Goal: Information Seeking & Learning: Learn about a topic

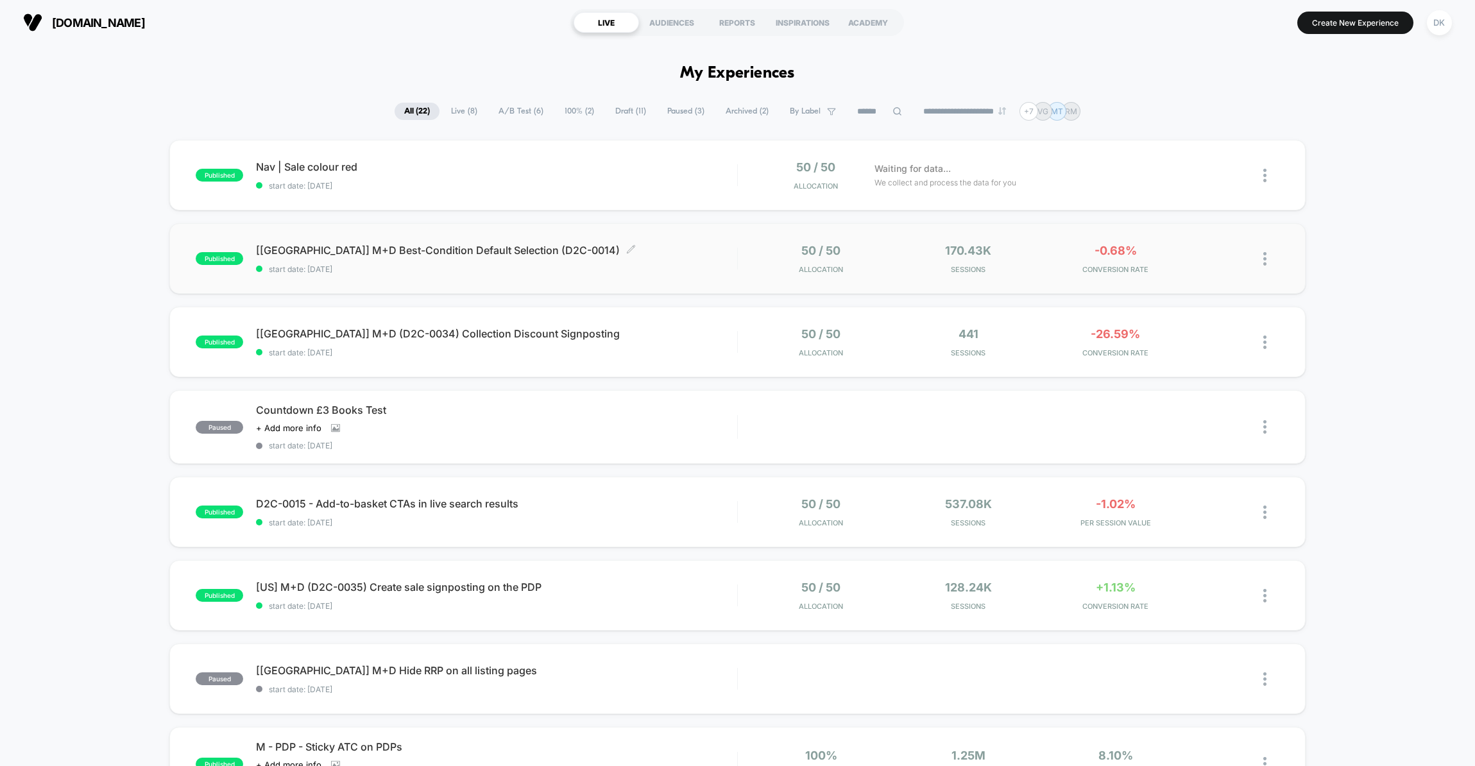
click at [604, 267] on span "start date: [DATE]" at bounding box center [496, 269] width 480 height 10
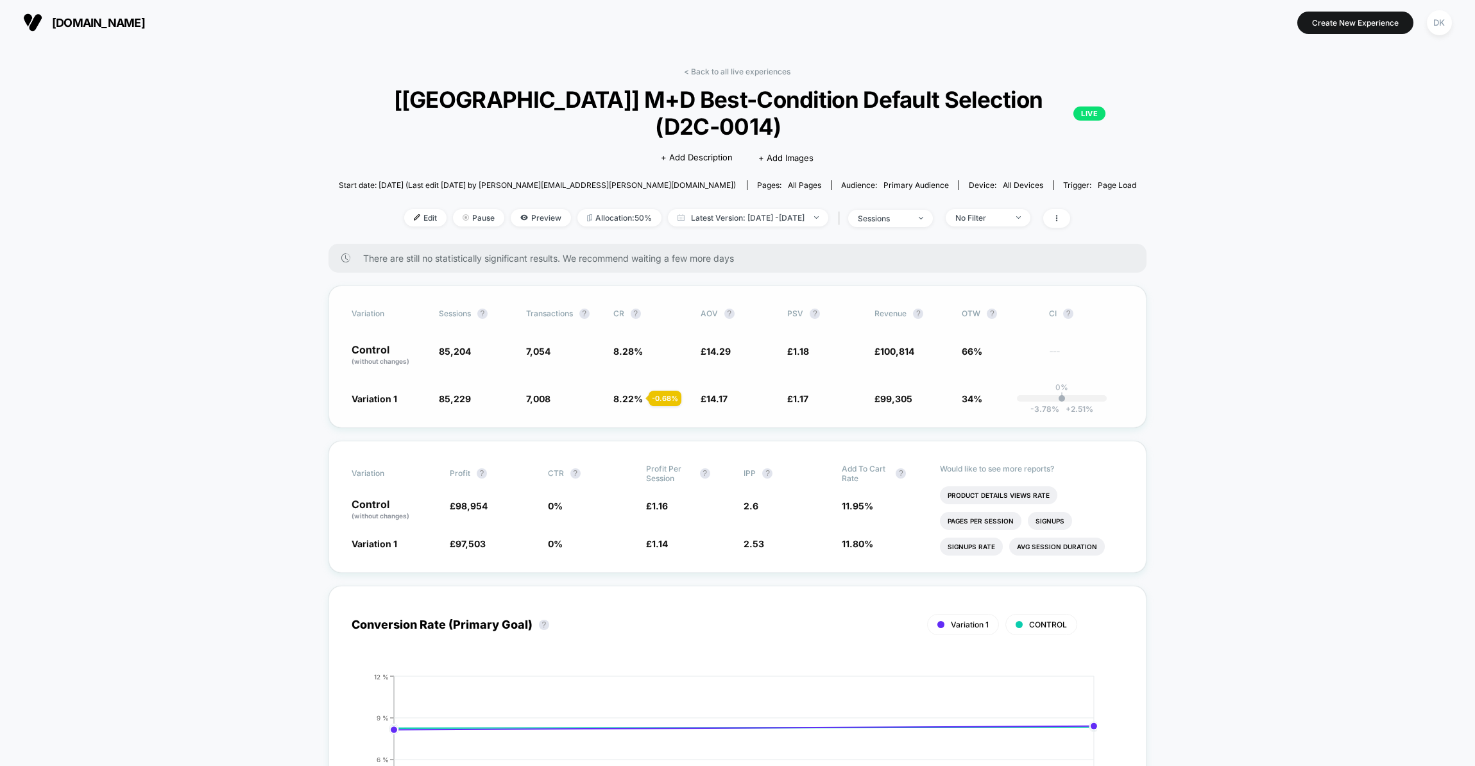
click at [636, 346] on span "8.28 %" at bounding box center [628, 351] width 30 height 11
click at [713, 393] on span "14.17" at bounding box center [716, 398] width 21 height 11
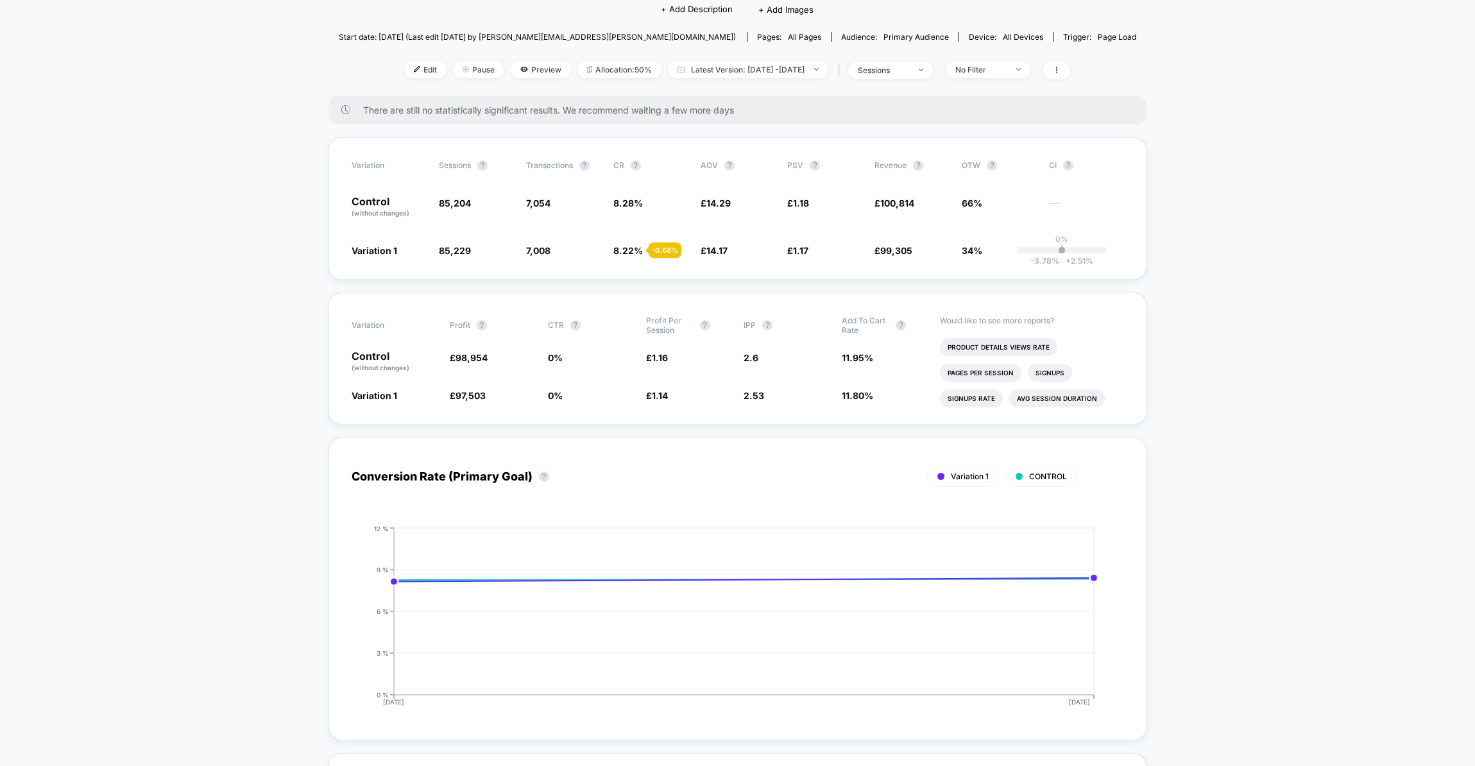
scroll to position [149, 0]
drag, startPoint x: 355, startPoint y: 311, endPoint x: 1176, endPoint y: 392, distance: 825.0
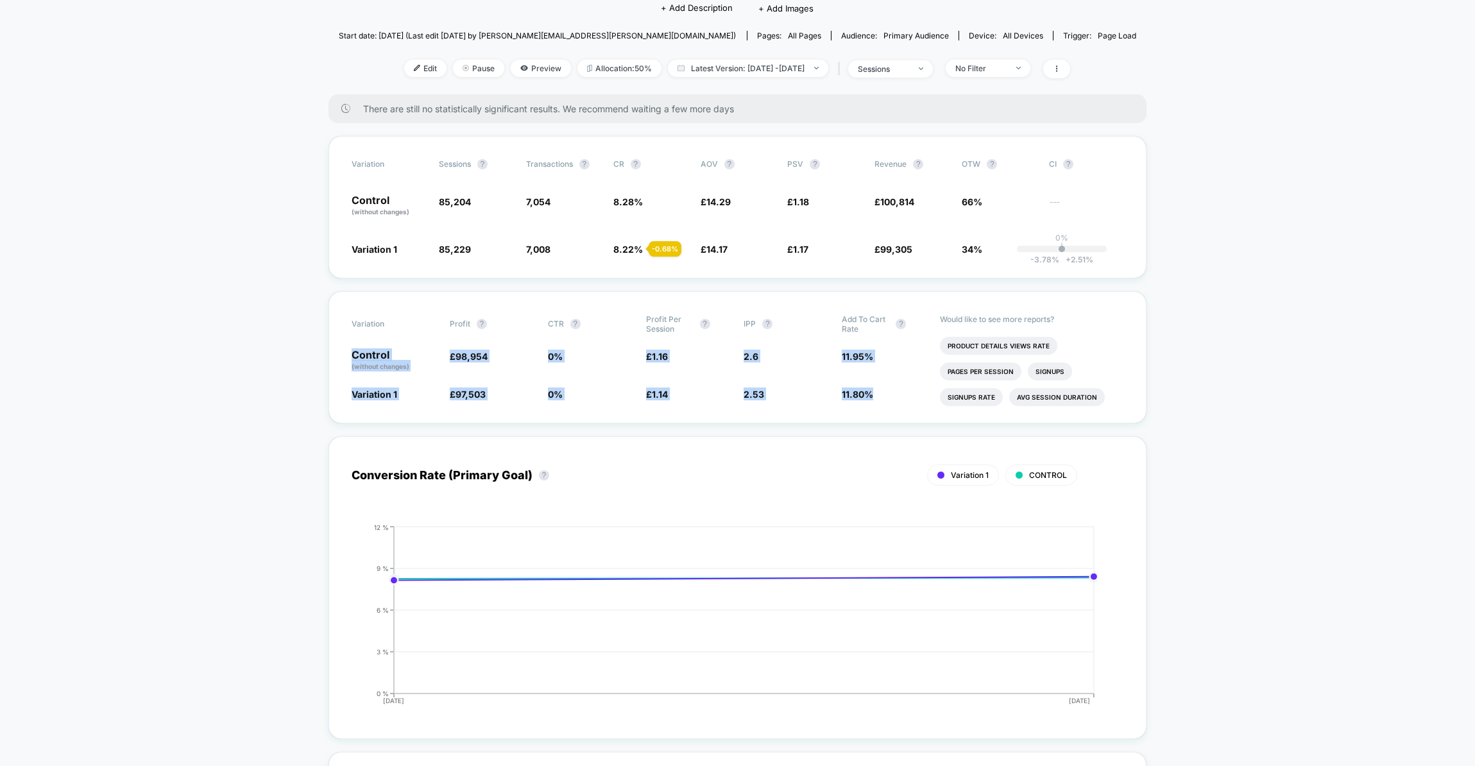
drag, startPoint x: 1113, startPoint y: 378, endPoint x: 260, endPoint y: 315, distance: 855.4
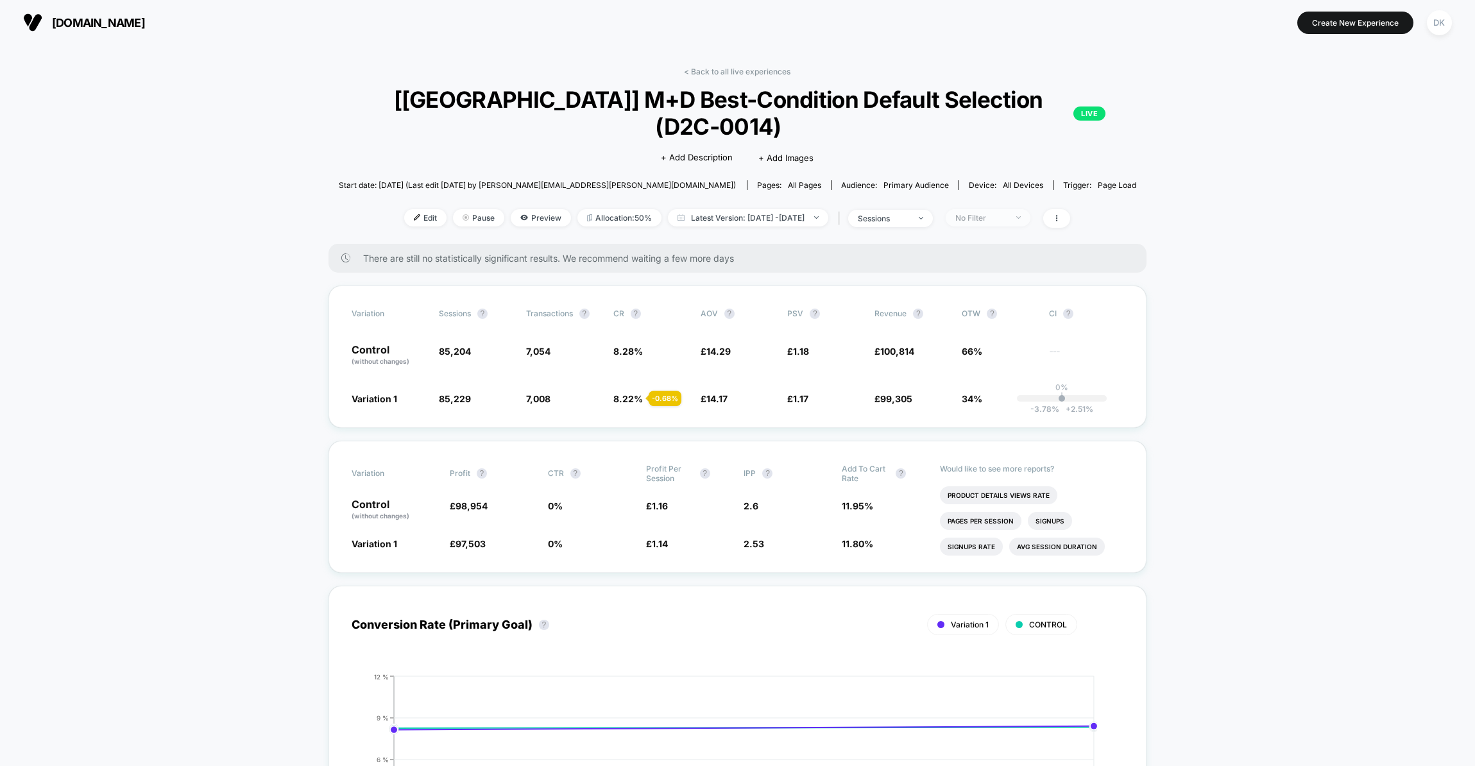
click at [1006, 213] on div "No Filter" at bounding box center [980, 218] width 51 height 10
click at [1060, 214] on icon at bounding box center [1057, 218] width 8 height 8
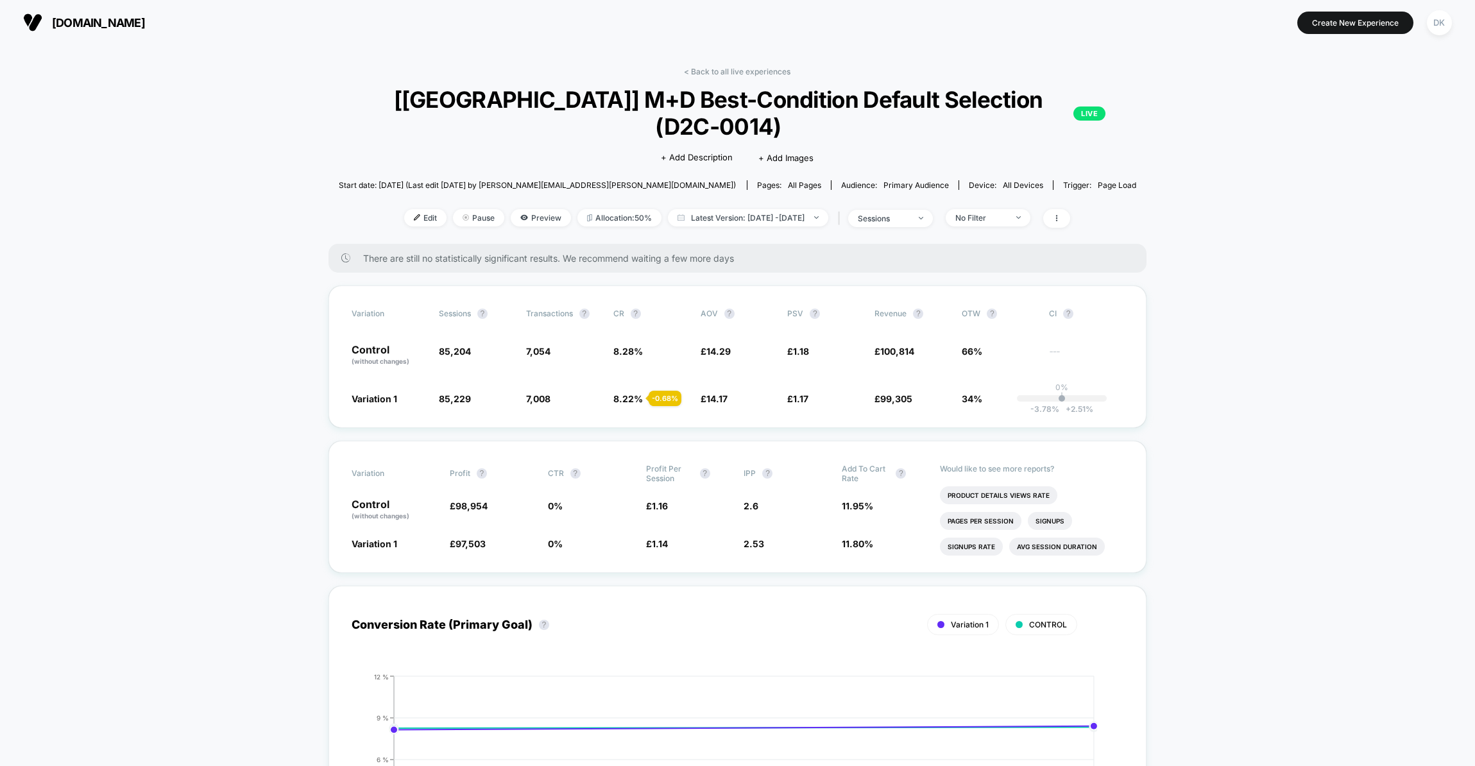
click at [412, 209] on span "Edit" at bounding box center [425, 217] width 42 height 17
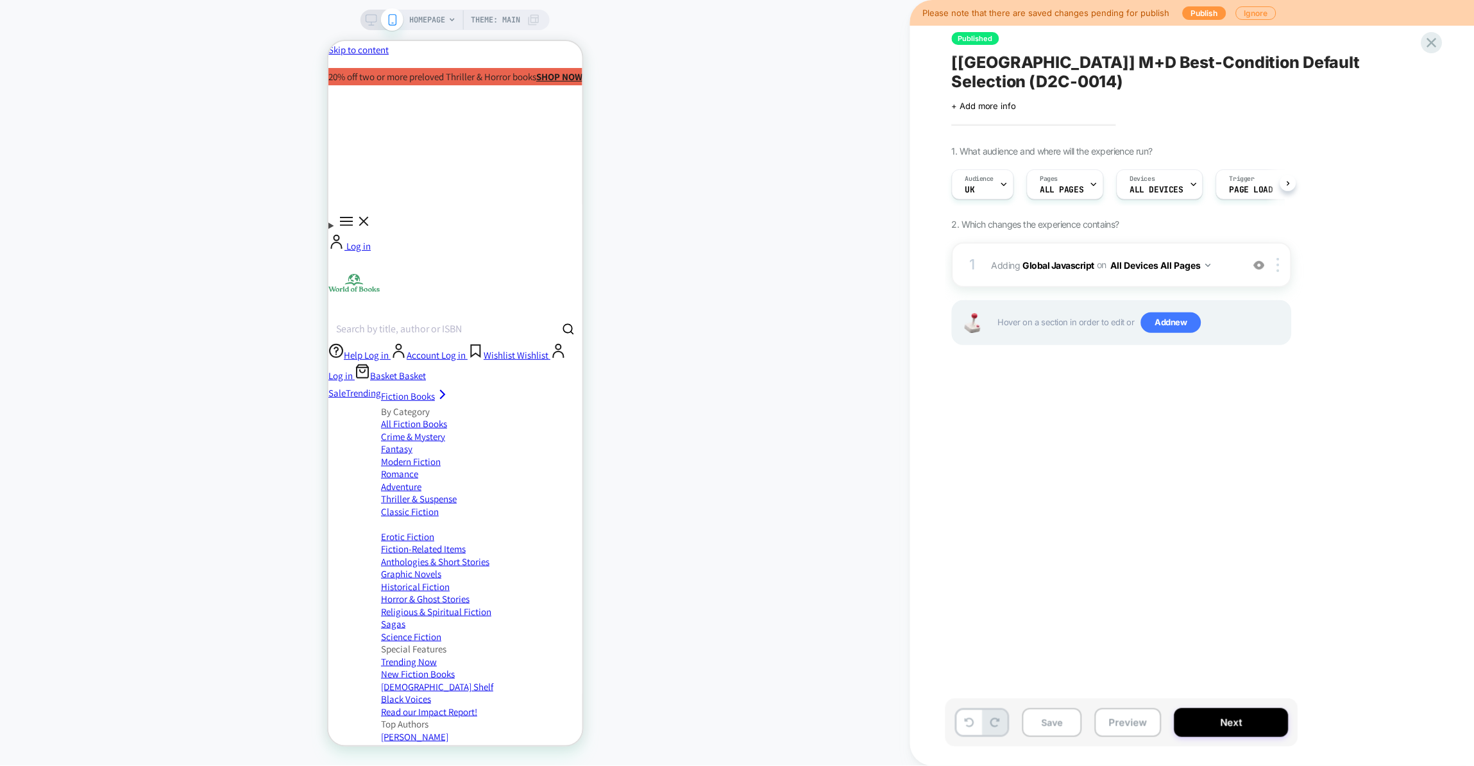
scroll to position [0, 1]
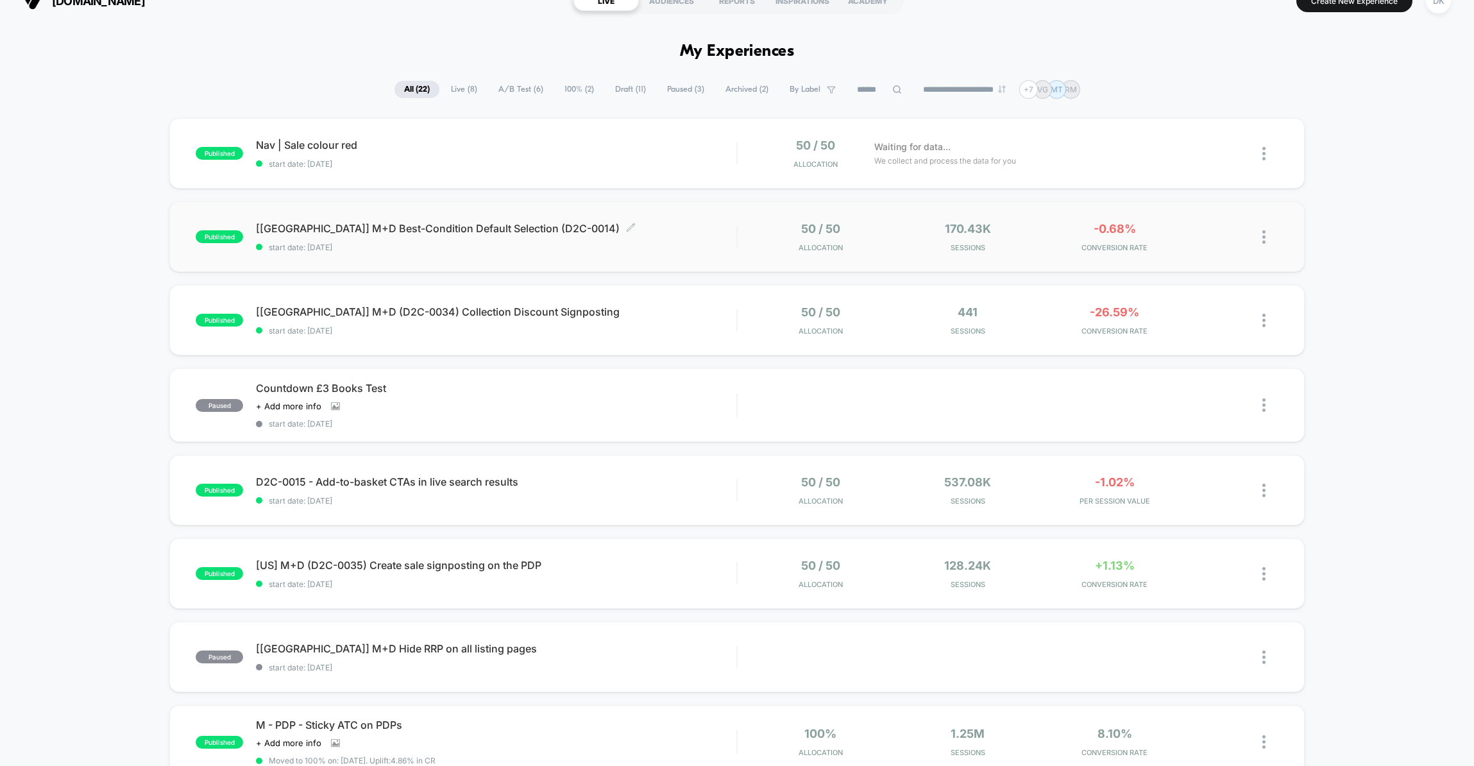
scroll to position [22, 0]
click at [562, 341] on div "published [[GEOGRAPHIC_DATA]] M+D (D2C-0034) Collection Discount Signposting st…" at bounding box center [736, 319] width 1135 height 71
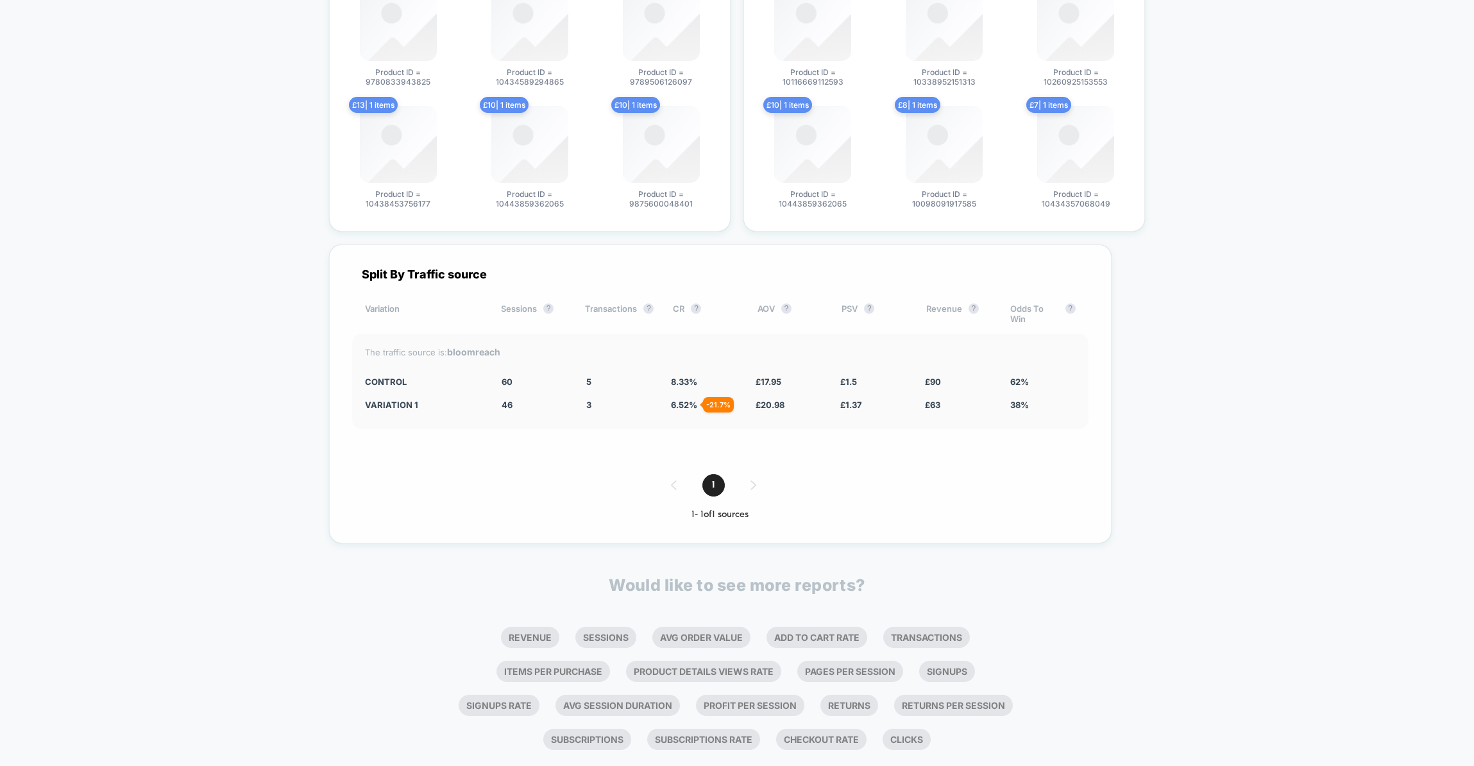
scroll to position [2401, 0]
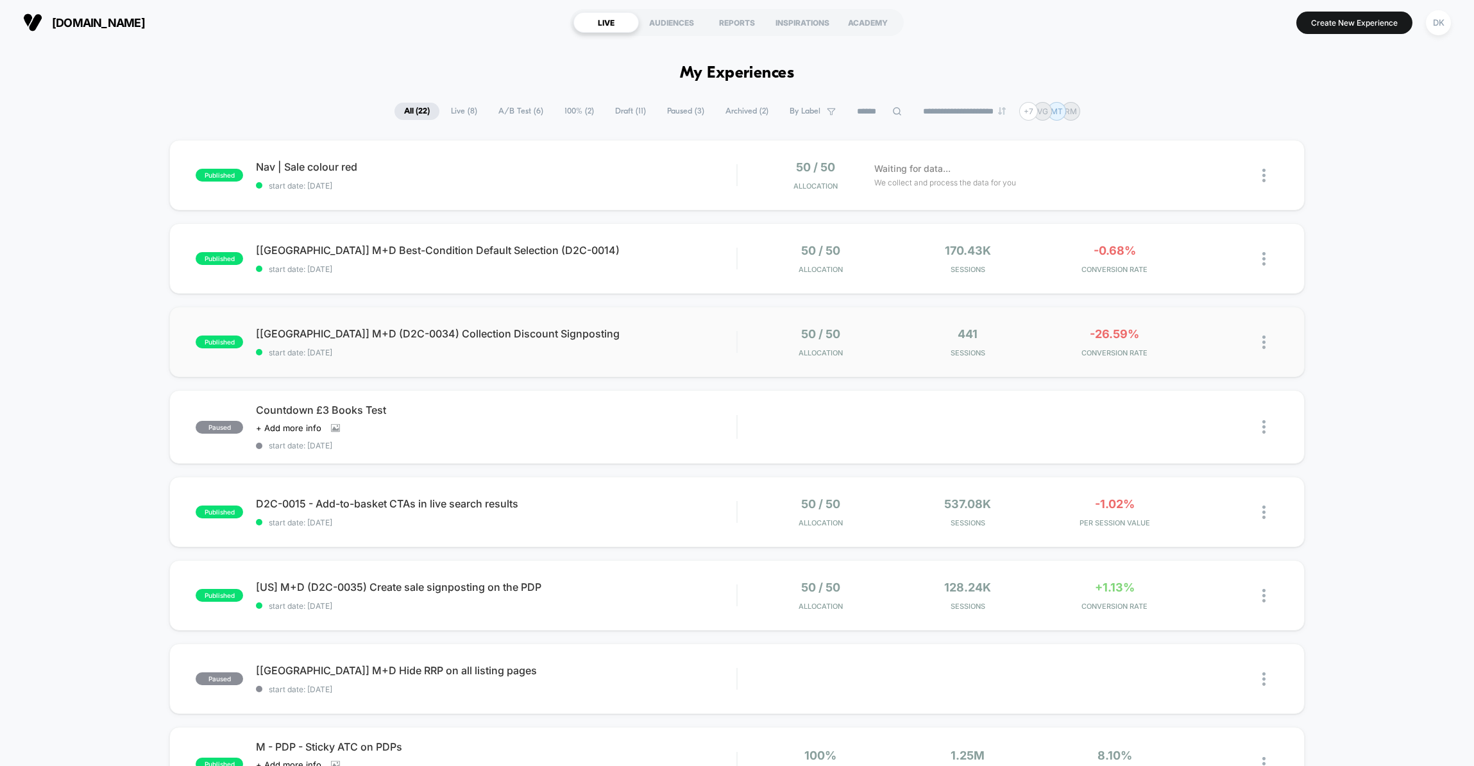
click at [373, 363] on div "published [[GEOGRAPHIC_DATA]] M+D (D2C-0034) Collection Discount Signposting st…" at bounding box center [736, 342] width 1135 height 71
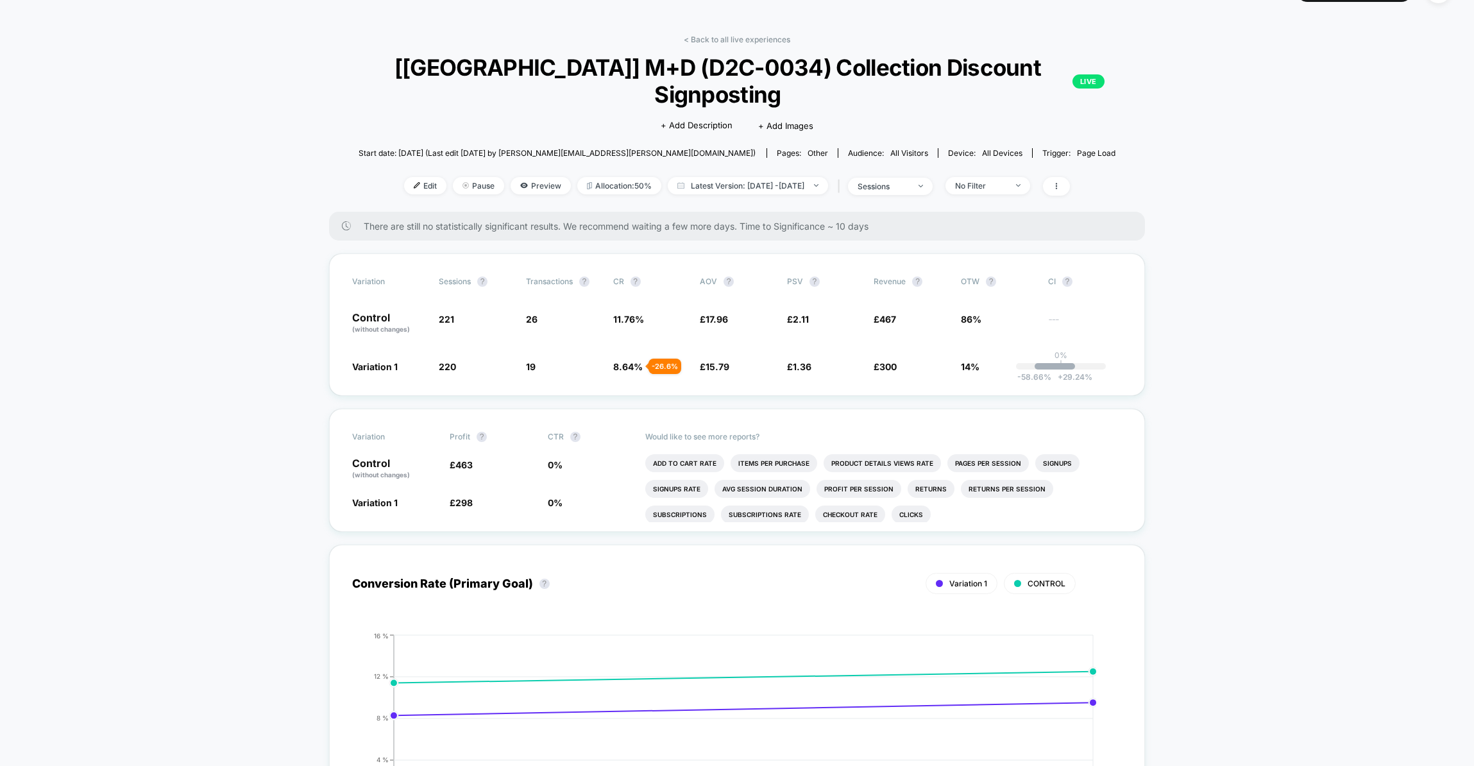
scroll to position [44, 0]
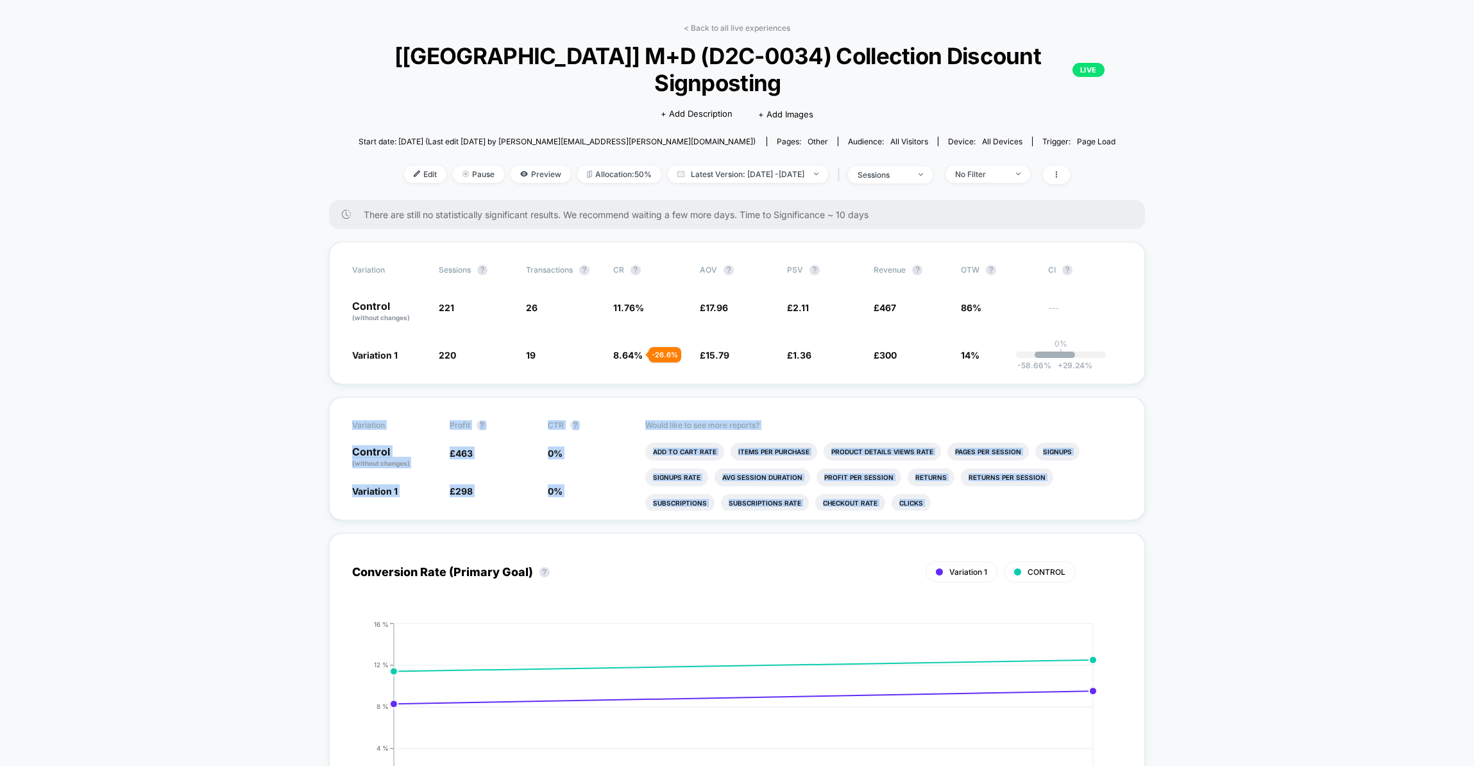
drag, startPoint x: 338, startPoint y: 403, endPoint x: 1264, endPoint y: 535, distance: 935.5
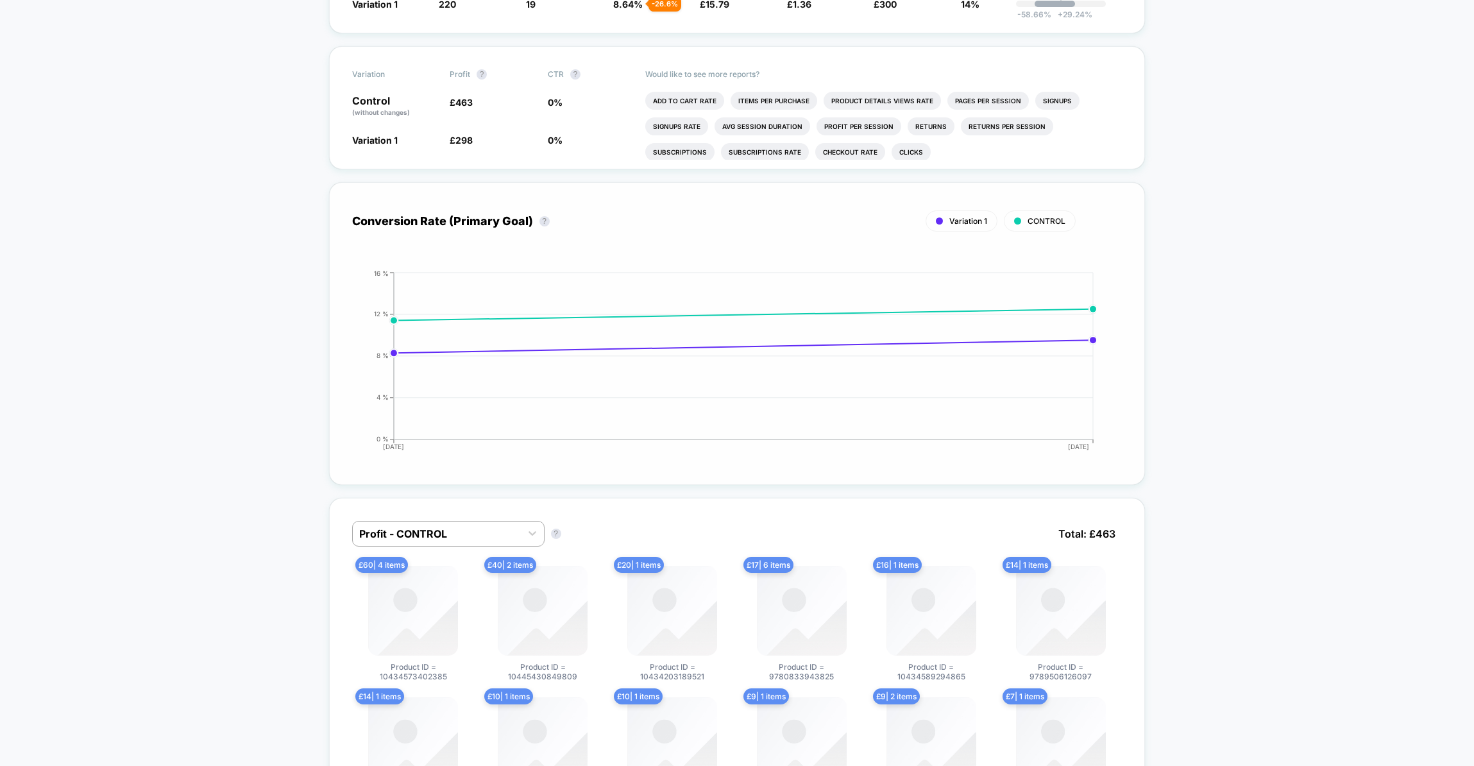
scroll to position [878, 0]
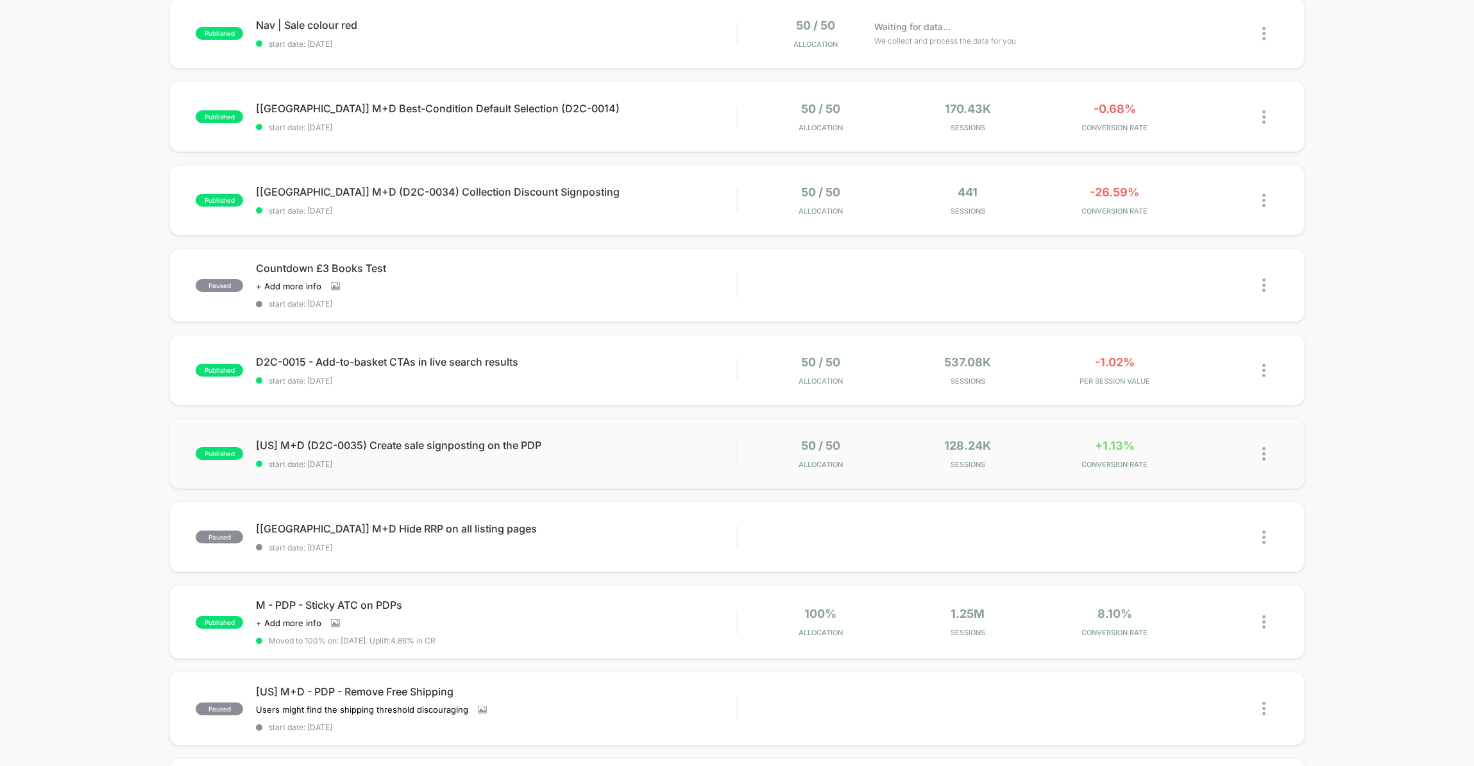
scroll to position [170, 0]
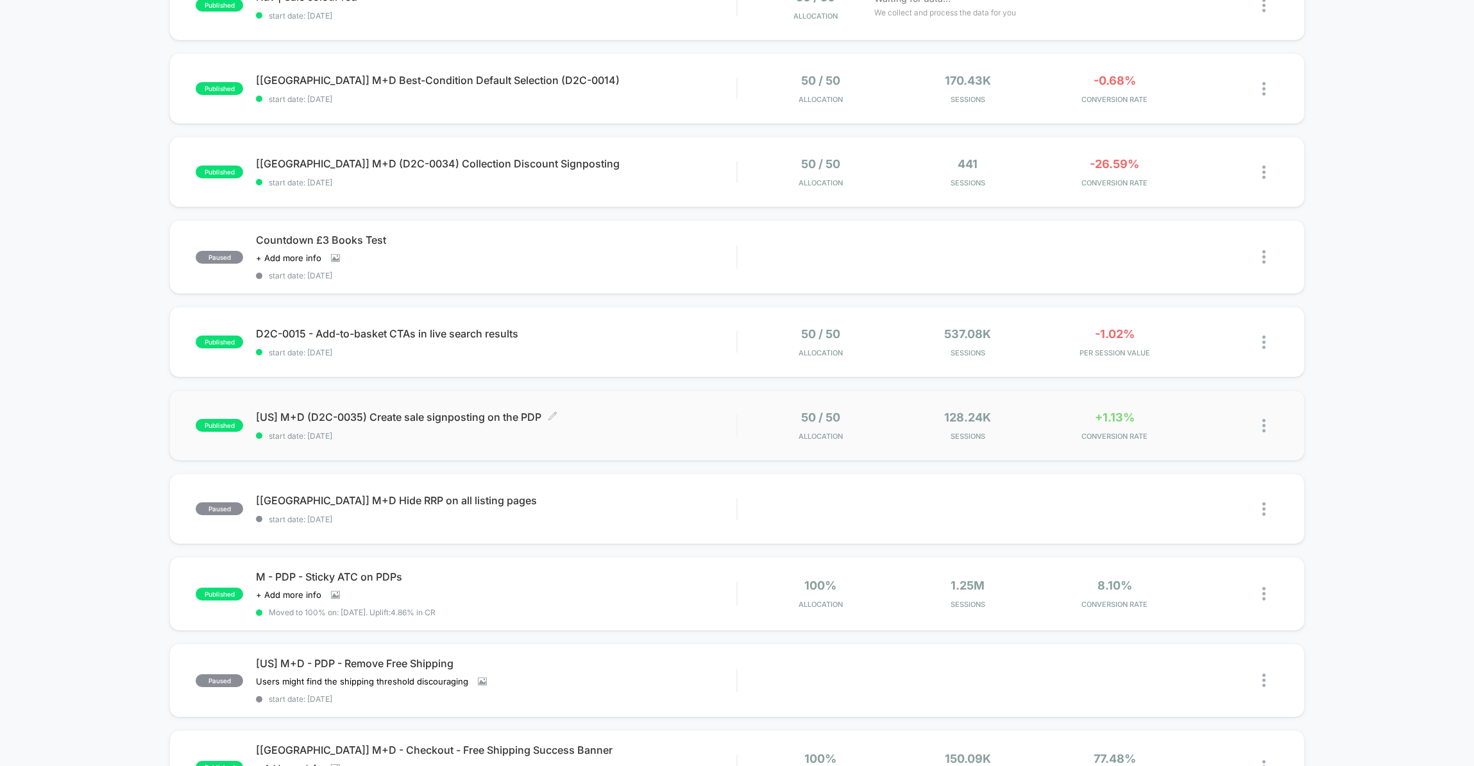
click at [635, 421] on span "[US] M+D (D2C-0035) Create sale signposting on the PDP Click to edit experience…" at bounding box center [496, 417] width 480 height 13
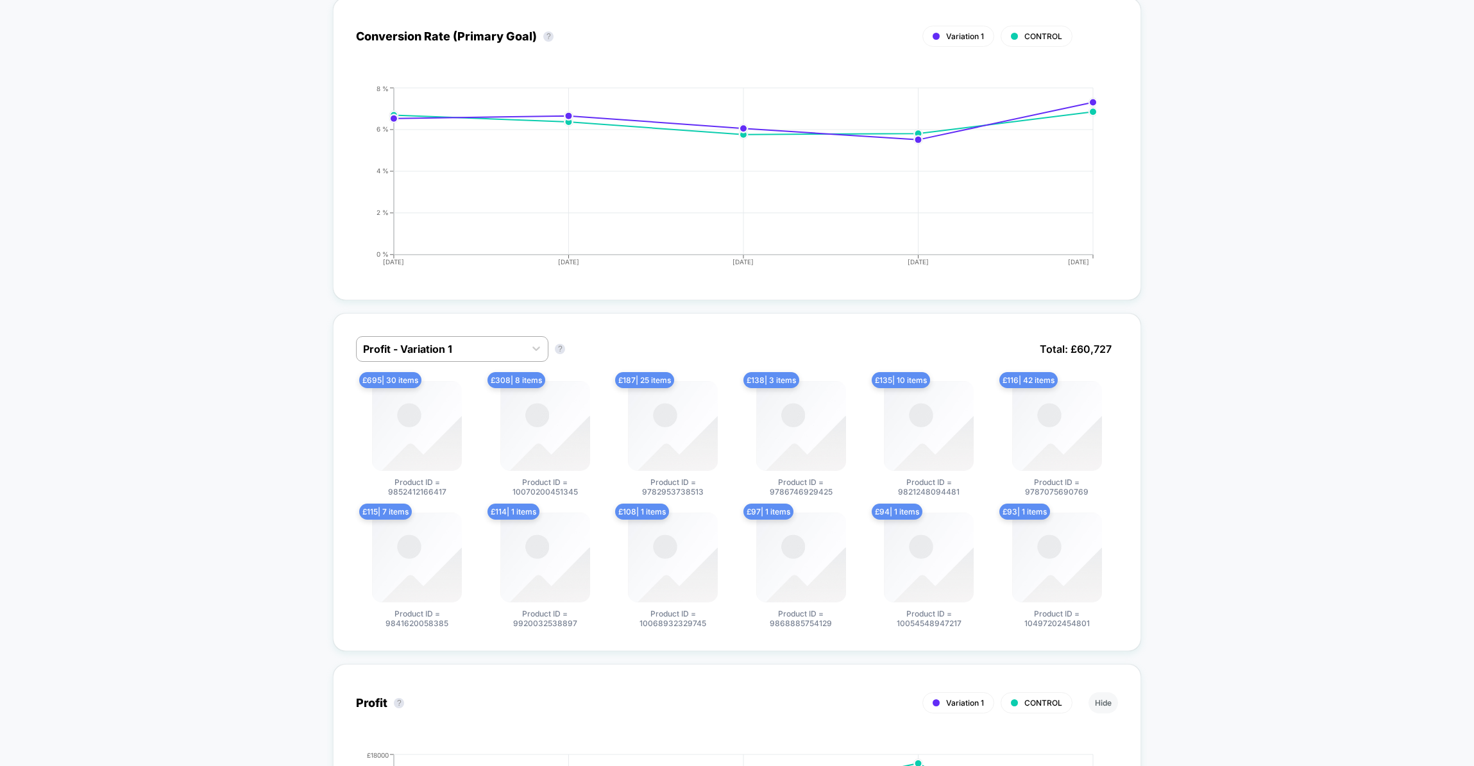
scroll to position [1026, 0]
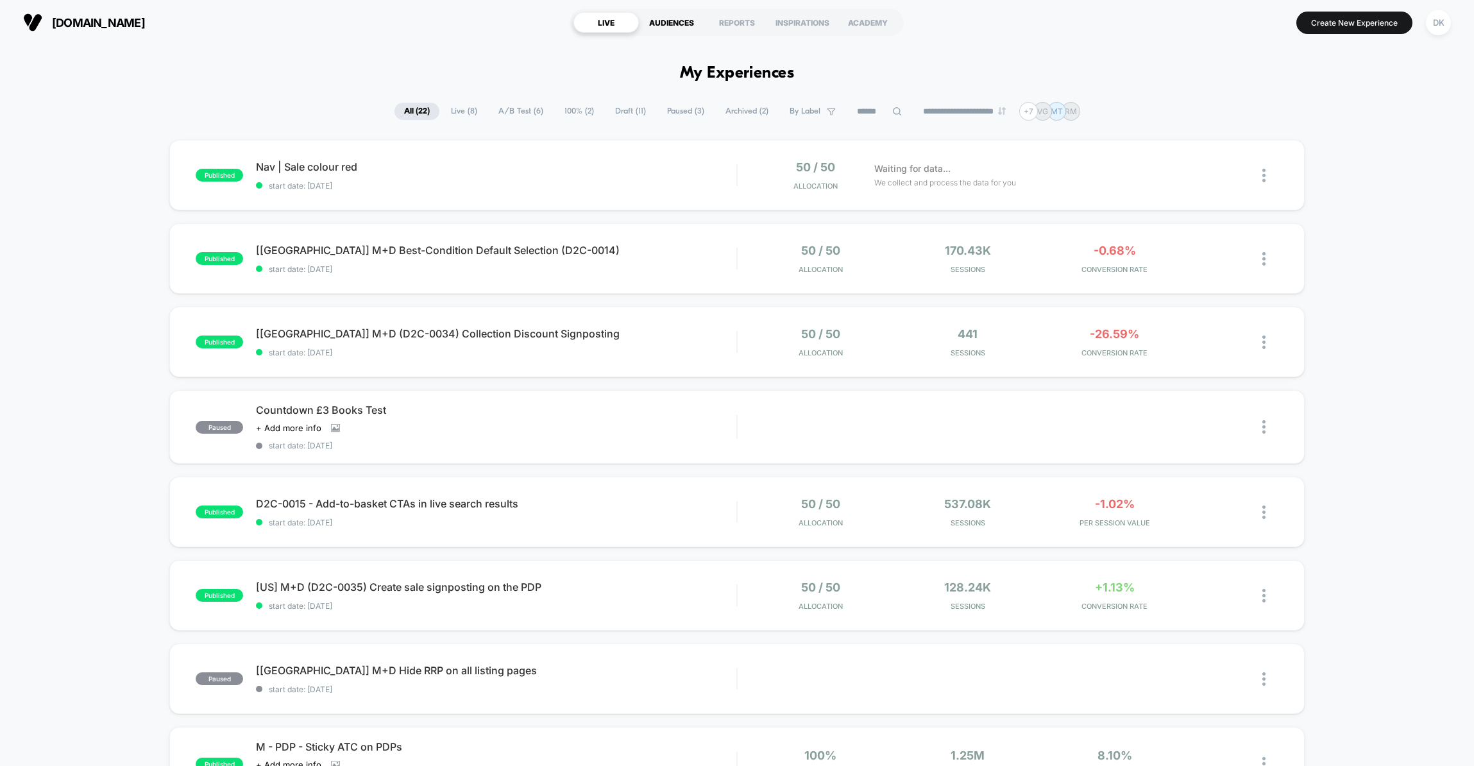
click at [686, 25] on div "AUDIENCES" at bounding box center [671, 22] width 65 height 21
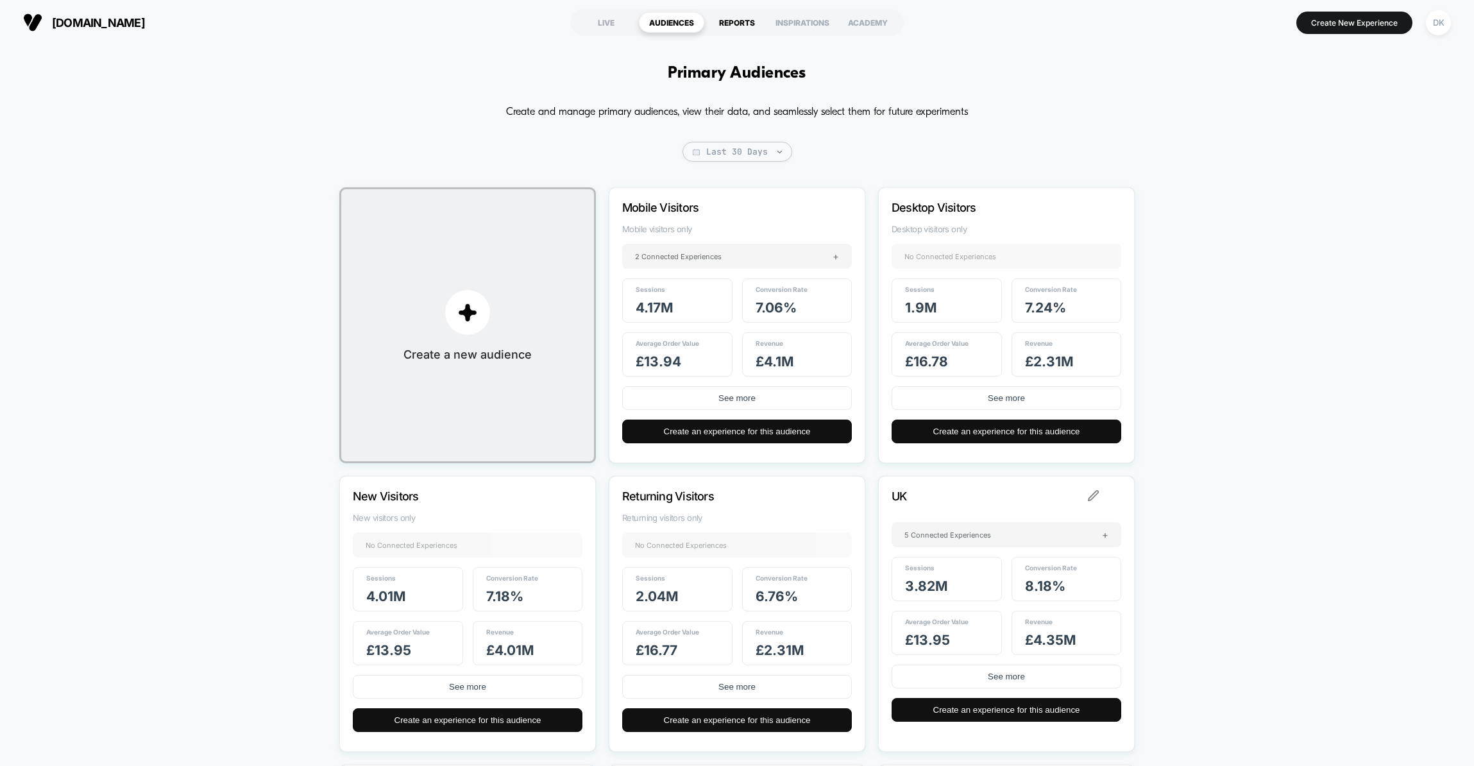
click at [735, 28] on div "REPORTS" at bounding box center [736, 22] width 65 height 21
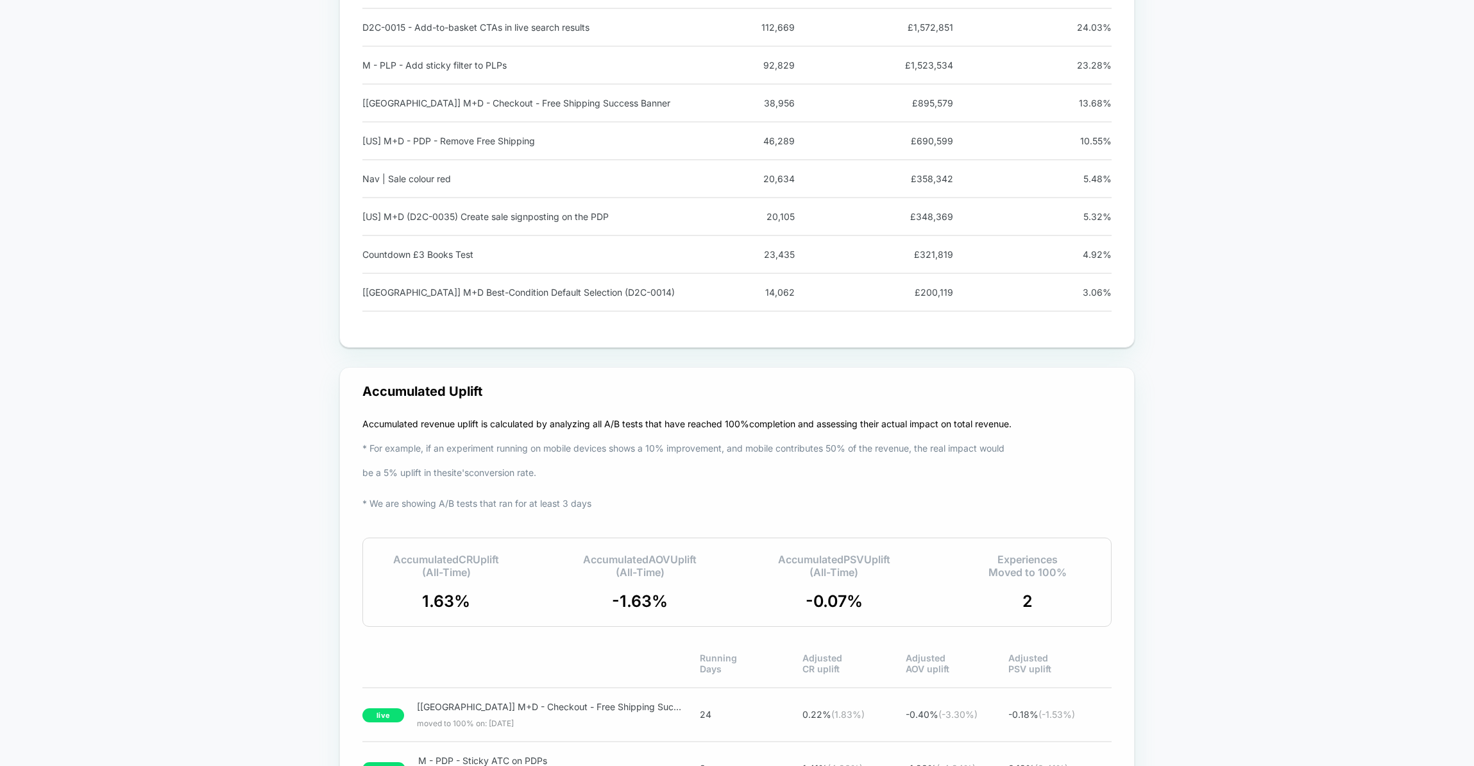
scroll to position [1373, 0]
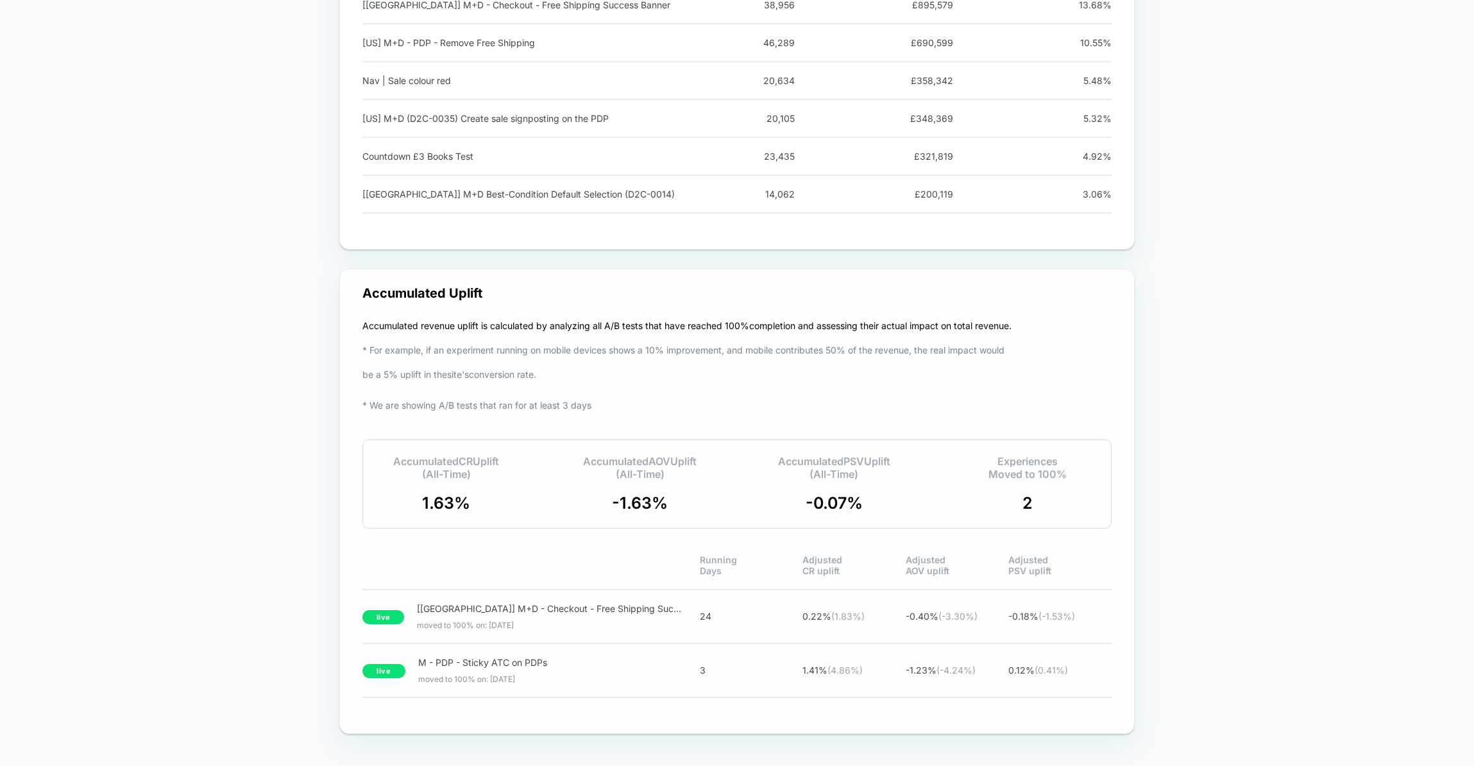
drag, startPoint x: 396, startPoint y: 500, endPoint x: 1047, endPoint y: 509, distance: 650.4
click at [1047, 509] on div "Accumulated CR Uplift (All-Time) 1.63 % Accumulated AOV Uplift (All-Time) -1.63…" at bounding box center [736, 483] width 749 height 89
drag, startPoint x: 1047, startPoint y: 509, endPoint x: 397, endPoint y: 465, distance: 651.2
click at [397, 465] on div "Accumulated CR Uplift (All-Time) 1.63 % Accumulated AOV Uplift (All-Time) -1.63…" at bounding box center [736, 483] width 749 height 89
drag, startPoint x: 402, startPoint y: 466, endPoint x: 1035, endPoint y: 503, distance: 634.1
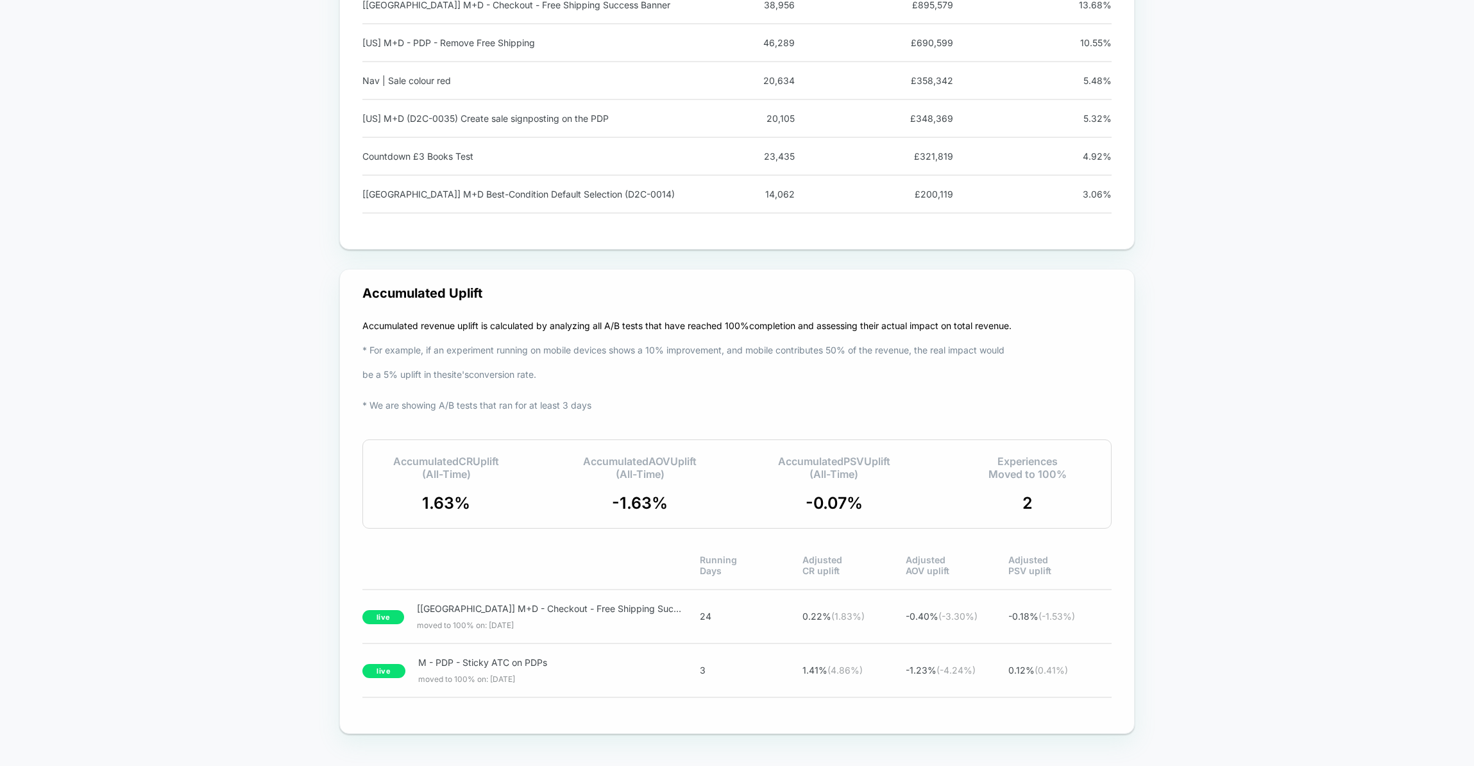
click at [1035, 503] on div "Accumulated CR Uplift (All-Time) 1.63 % Accumulated AOV Uplift (All-Time) -1.63…" at bounding box center [736, 483] width 749 height 89
click at [1035, 503] on div "Experiences Moved to 100% 2" at bounding box center [1028, 484] width 136 height 58
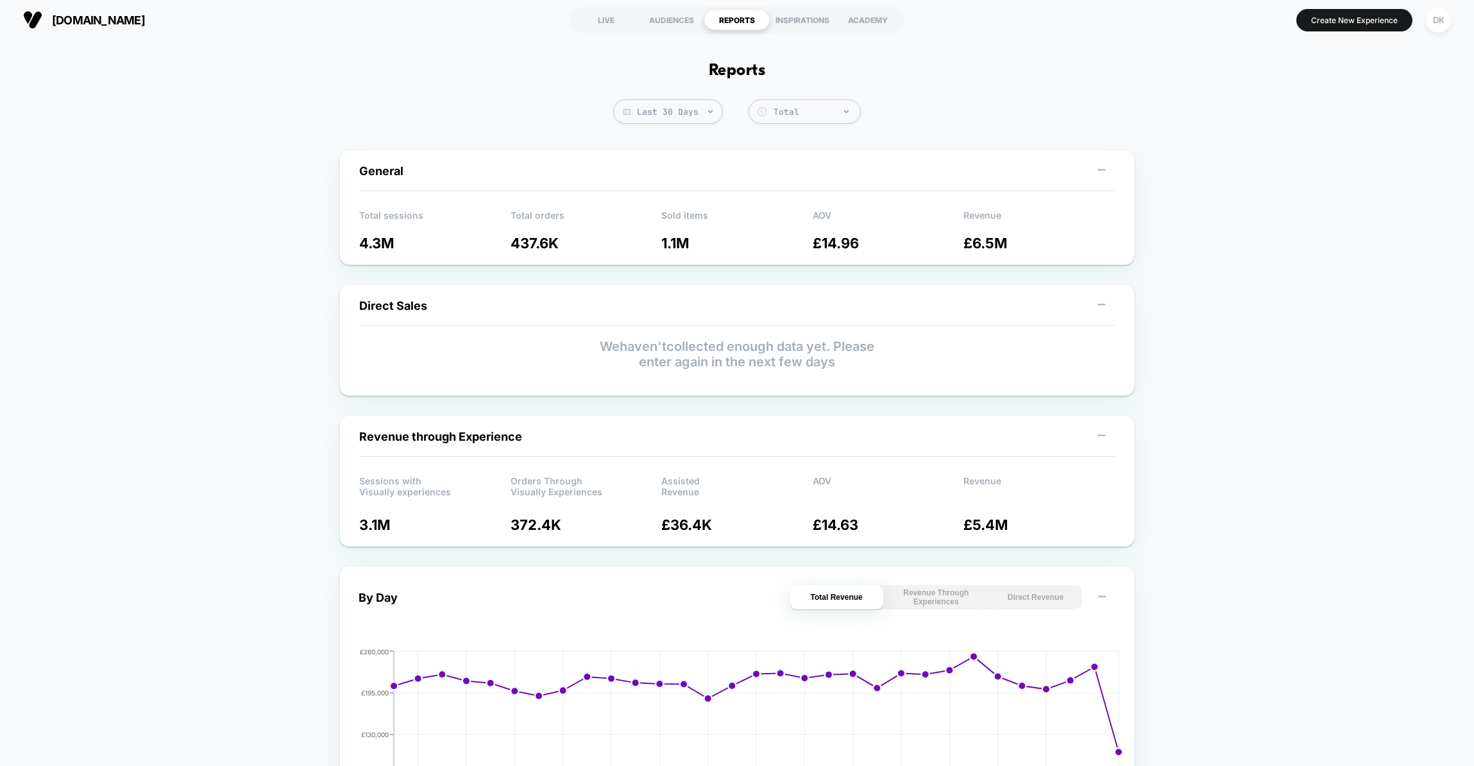
scroll to position [0, 0]
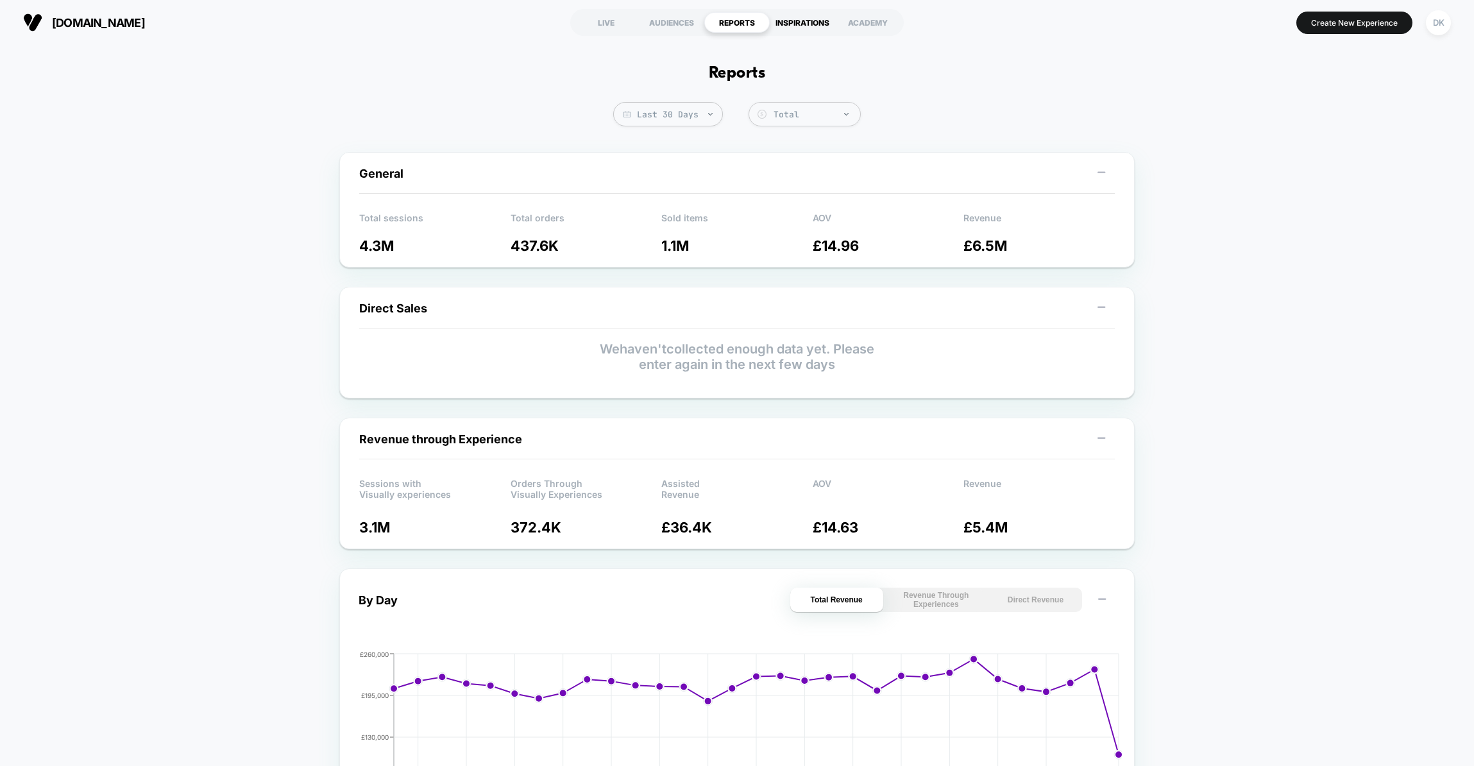
click at [809, 24] on div "INSPIRATIONS" at bounding box center [802, 22] width 65 height 21
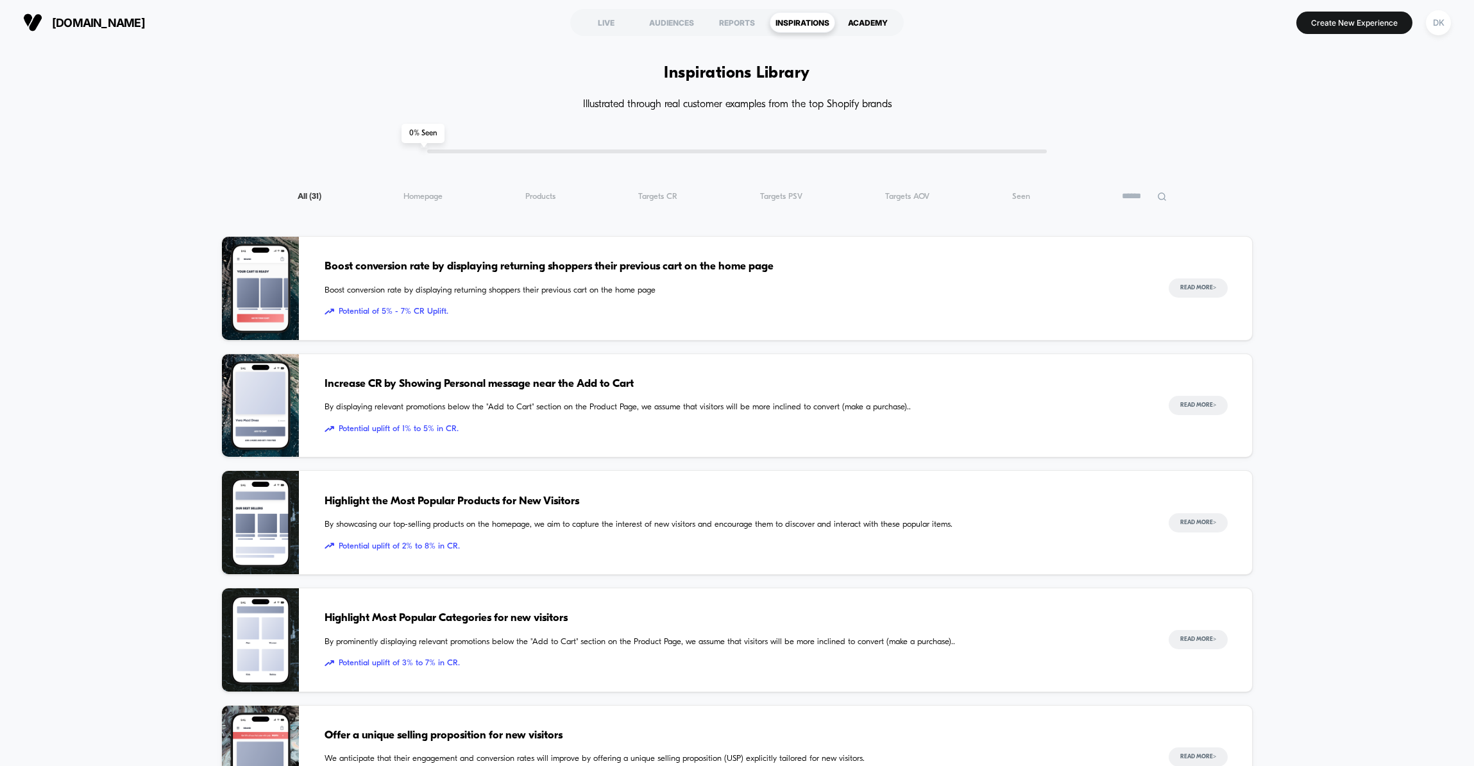
click at [867, 21] on div "ACADEMY" at bounding box center [867, 22] width 65 height 21
click at [120, 19] on span "[DOMAIN_NAME]" at bounding box center [98, 22] width 93 height 13
